Goal: Task Accomplishment & Management: Manage account settings

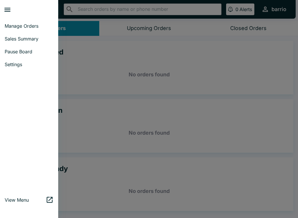
click at [29, 40] on span "Sales Summary" at bounding box center [29, 39] width 49 height 6
select select "03:00"
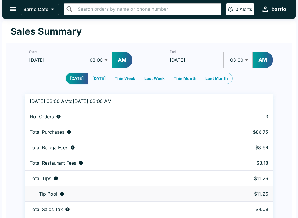
click at [11, 6] on icon "open drawer" at bounding box center [13, 9] width 8 height 8
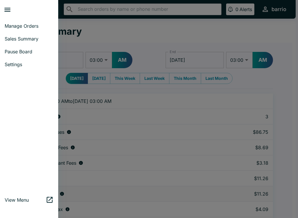
click at [32, 52] on span "Pause Board" at bounding box center [29, 52] width 49 height 6
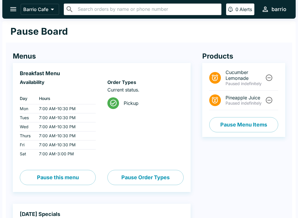
click at [143, 181] on button "Pause Order Types" at bounding box center [145, 177] width 76 height 15
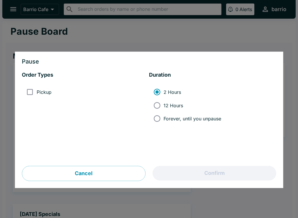
click at [159, 103] on input "12 Hours" at bounding box center [156, 105] width 13 height 13
radio input "true"
click at [92, 170] on button "Cancel" at bounding box center [84, 173] width 124 height 15
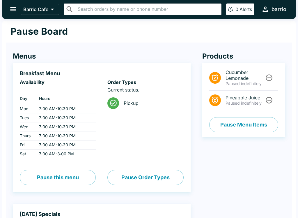
click at [67, 179] on button "Pause this menu" at bounding box center [58, 177] width 76 height 15
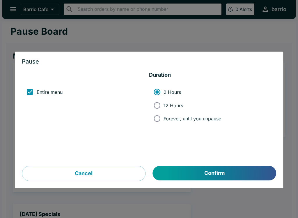
click at [166, 104] on span "12 Hours" at bounding box center [173, 105] width 19 height 6
click at [164, 104] on input "12 Hours" at bounding box center [156, 105] width 13 height 13
radio input "true"
click at [196, 168] on button "Confirm" at bounding box center [214, 173] width 123 height 15
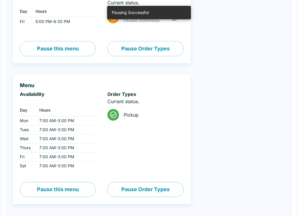
scroll to position [228, 0]
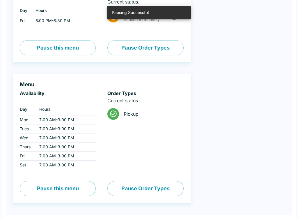
click at [72, 187] on button "Pause this menu" at bounding box center [58, 188] width 76 height 15
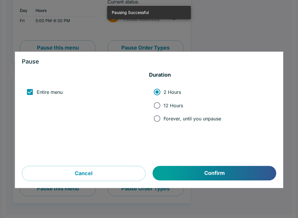
click at [172, 103] on span "12 Hours" at bounding box center [173, 105] width 19 height 6
click at [164, 103] on input "12 Hours" at bounding box center [156, 105] width 13 height 13
radio input "true"
click at [189, 171] on button "Confirm" at bounding box center [214, 173] width 123 height 15
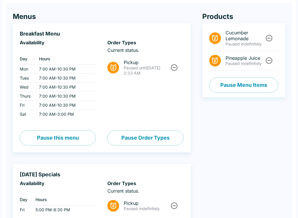
scroll to position [0, 0]
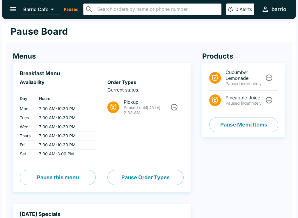
click at [13, 9] on icon "open drawer" at bounding box center [13, 9] width 6 height 4
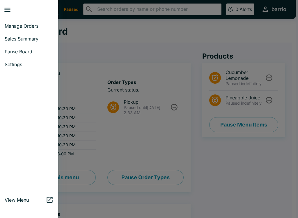
click at [29, 24] on span "Manage Orders" at bounding box center [29, 26] width 49 height 6
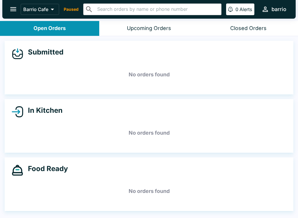
click at [15, 10] on icon "open drawer" at bounding box center [13, 9] width 8 height 8
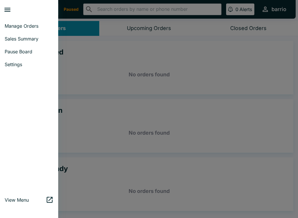
click at [30, 40] on span "Sales Summary" at bounding box center [29, 39] width 49 height 6
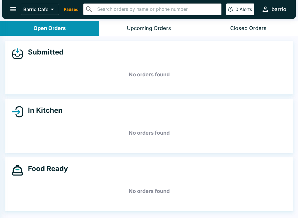
select select "03:00"
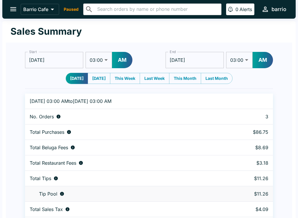
scroll to position [18, 0]
